Goal: Task Accomplishment & Management: Manage account settings

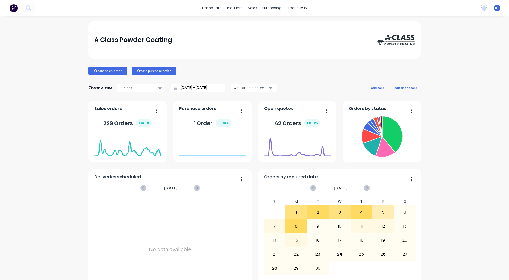
drag, startPoint x: 0, startPoint y: 0, endPoint x: 301, endPoint y: 70, distance: 308.8
click at [306, 73] on div "Create sales order Create purchase order" at bounding box center [254, 71] width 332 height 9
click at [263, 24] on div "Sales Orders" at bounding box center [270, 25] width 22 height 5
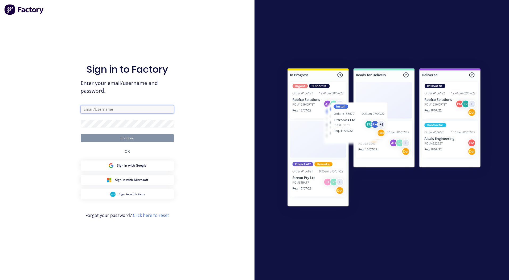
click at [108, 108] on input "text" at bounding box center [127, 109] width 93 height 8
type input "[PERSON_NAME][EMAIL_ADDRESS][DOMAIN_NAME]"
click at [81, 134] on button "Continue" at bounding box center [127, 138] width 93 height 8
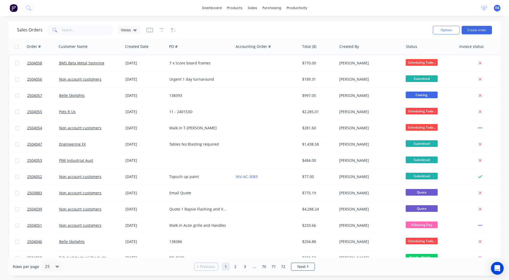
click at [88, 24] on div "Sales Orders Views" at bounding box center [223, 29] width 412 height 13
click at [88, 25] on input "text" at bounding box center [88, 30] width 52 height 11
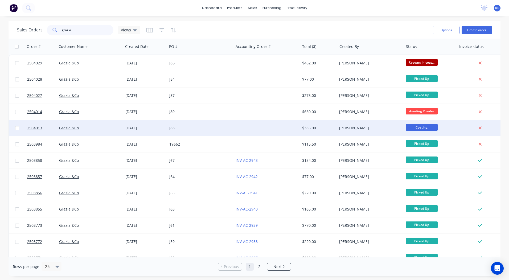
type input "grazia"
click at [323, 129] on div "$385.00" at bounding box center [317, 127] width 31 height 5
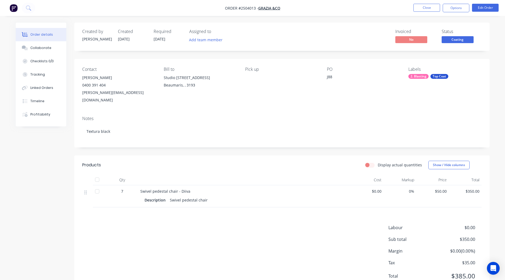
click at [453, 36] on div "Coating" at bounding box center [458, 31] width 16 height 10
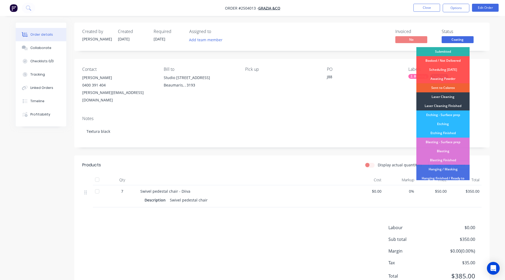
click at [500, 78] on div "Order details Collaborate Checklists 0/0 Tracking Linked Orders Timeline Profit…" at bounding box center [252, 151] width 505 height 302
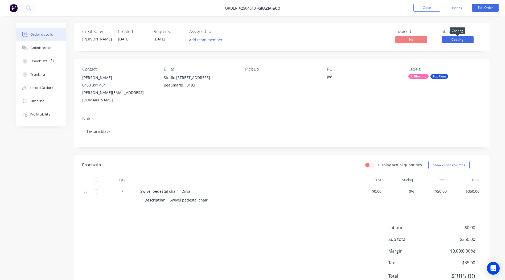
click at [466, 41] on span "Coating" at bounding box center [458, 39] width 32 height 7
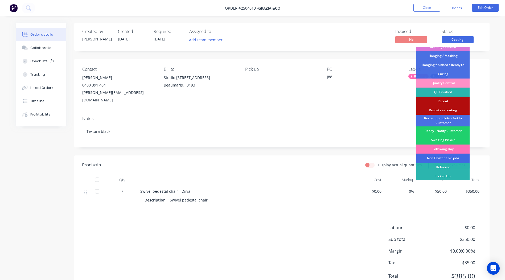
scroll to position [114, 0]
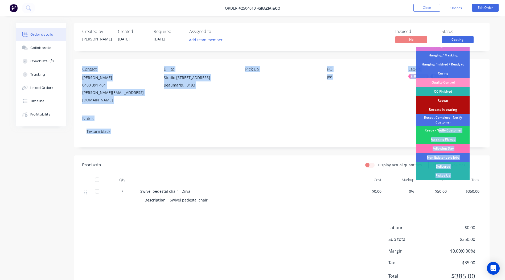
drag, startPoint x: 438, startPoint y: 130, endPoint x: 510, endPoint y: 125, distance: 71.5
click at [505, 125] on html "Order #2504013 - Grazia &Co Close Options Edit Order Order details Collaborate …" at bounding box center [252, 151] width 505 height 302
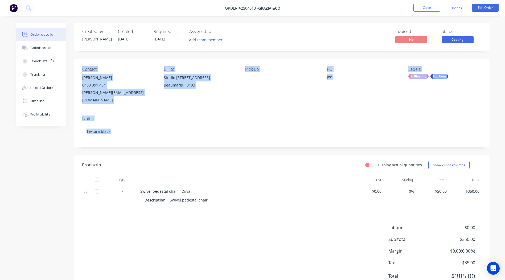
drag, startPoint x: 509, startPoint y: 125, endPoint x: 496, endPoint y: 131, distance: 13.7
click at [496, 131] on div "Order details Collaborate Checklists 0/0 Tracking Linked Orders Timeline Profit…" at bounding box center [252, 151] width 505 height 302
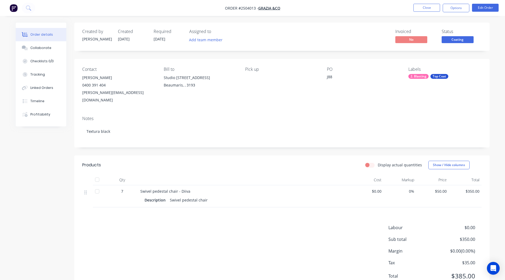
click at [453, 42] on span "Coating" at bounding box center [458, 39] width 32 height 7
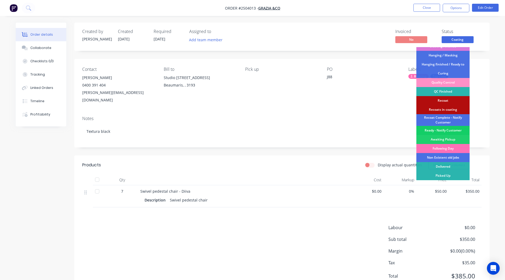
click at [443, 130] on div "Ready - Notify Customer" at bounding box center [442, 130] width 53 height 9
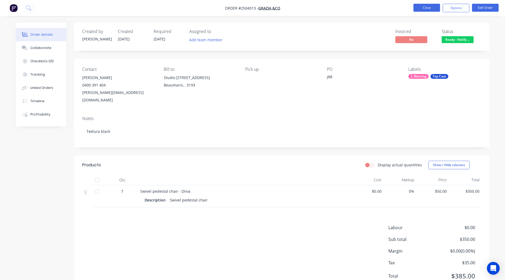
click at [426, 5] on button "Close" at bounding box center [426, 8] width 27 height 8
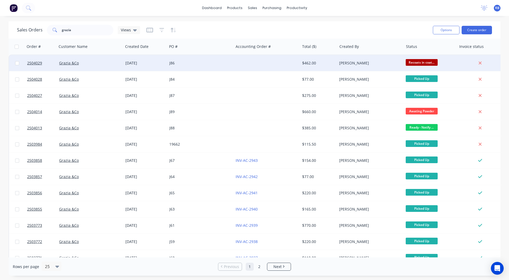
click at [279, 66] on div at bounding box center [266, 63] width 66 height 16
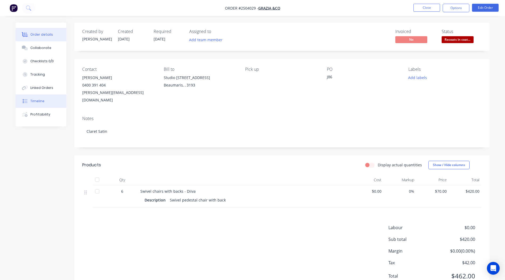
click at [39, 99] on div "Timeline" at bounding box center [37, 101] width 14 height 5
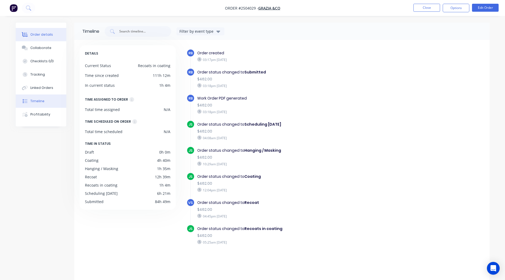
click at [36, 31] on button "Order details" at bounding box center [41, 34] width 51 height 13
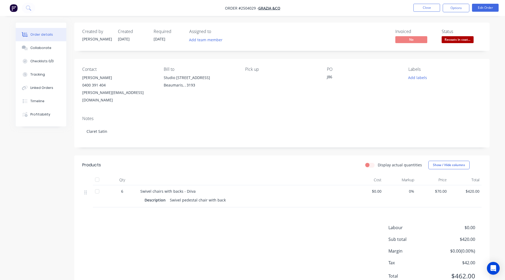
click at [455, 39] on span "Recoats in coat..." at bounding box center [458, 39] width 32 height 7
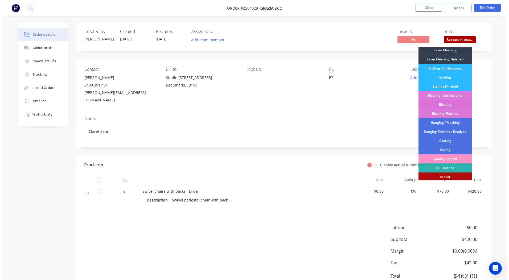
scroll to position [114, 0]
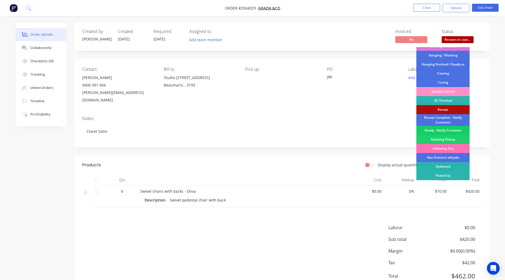
click at [443, 130] on div "Ready - Notify Customer" at bounding box center [442, 130] width 53 height 9
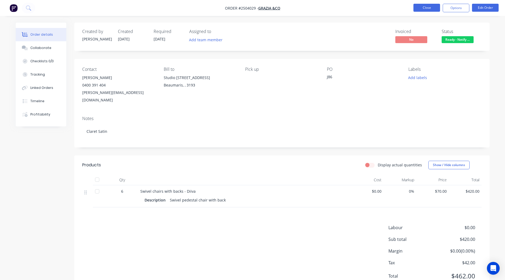
click at [427, 7] on button "Close" at bounding box center [426, 8] width 27 height 8
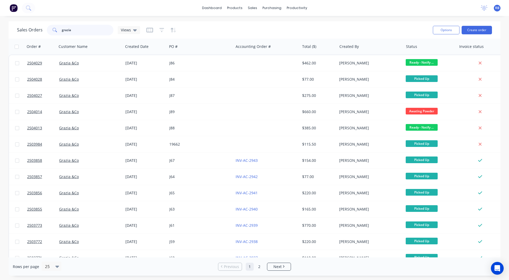
drag, startPoint x: 88, startPoint y: 28, endPoint x: 0, endPoint y: 31, distance: 88.5
click at [5, 31] on div "Sales Orders grazia Views Options Create order Order # Customer Name Created Da…" at bounding box center [254, 148] width 509 height 254
type input "[GEOGRAPHIC_DATA]"
click at [240, 27] on div "Sales Orders graz Views" at bounding box center [223, 29] width 412 height 13
